Goal: Task Accomplishment & Management: Manage account settings

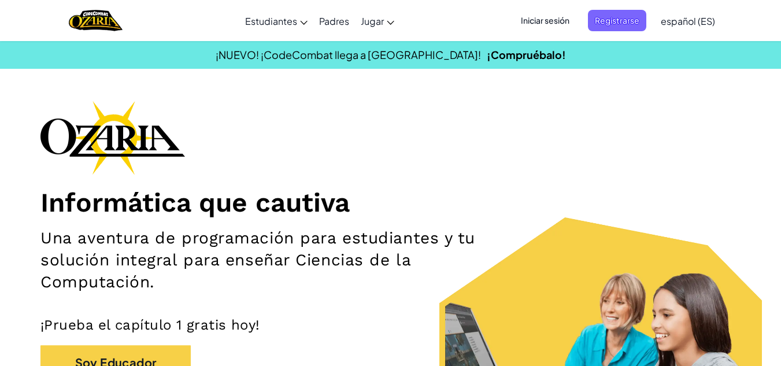
click at [549, 23] on span "Iniciar sesión" at bounding box center [545, 20] width 62 height 21
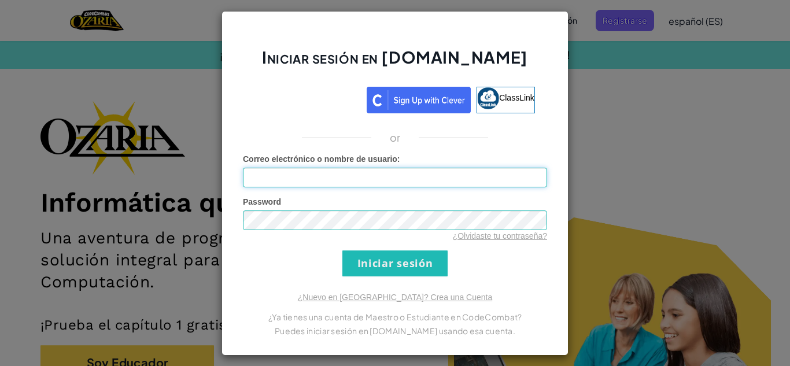
click at [289, 174] on input "Correo electrónico o nombre de usuario :" at bounding box center [395, 178] width 304 height 20
type input "[EMAIL_ADDRESS][DOMAIN_NAME]"
click at [309, 235] on div "¿Olvidaste tu contraseña?" at bounding box center [395, 236] width 304 height 12
click at [342, 250] on input "Iniciar sesión" at bounding box center [394, 263] width 105 height 26
